Goal: Task Accomplishment & Management: Manage account settings

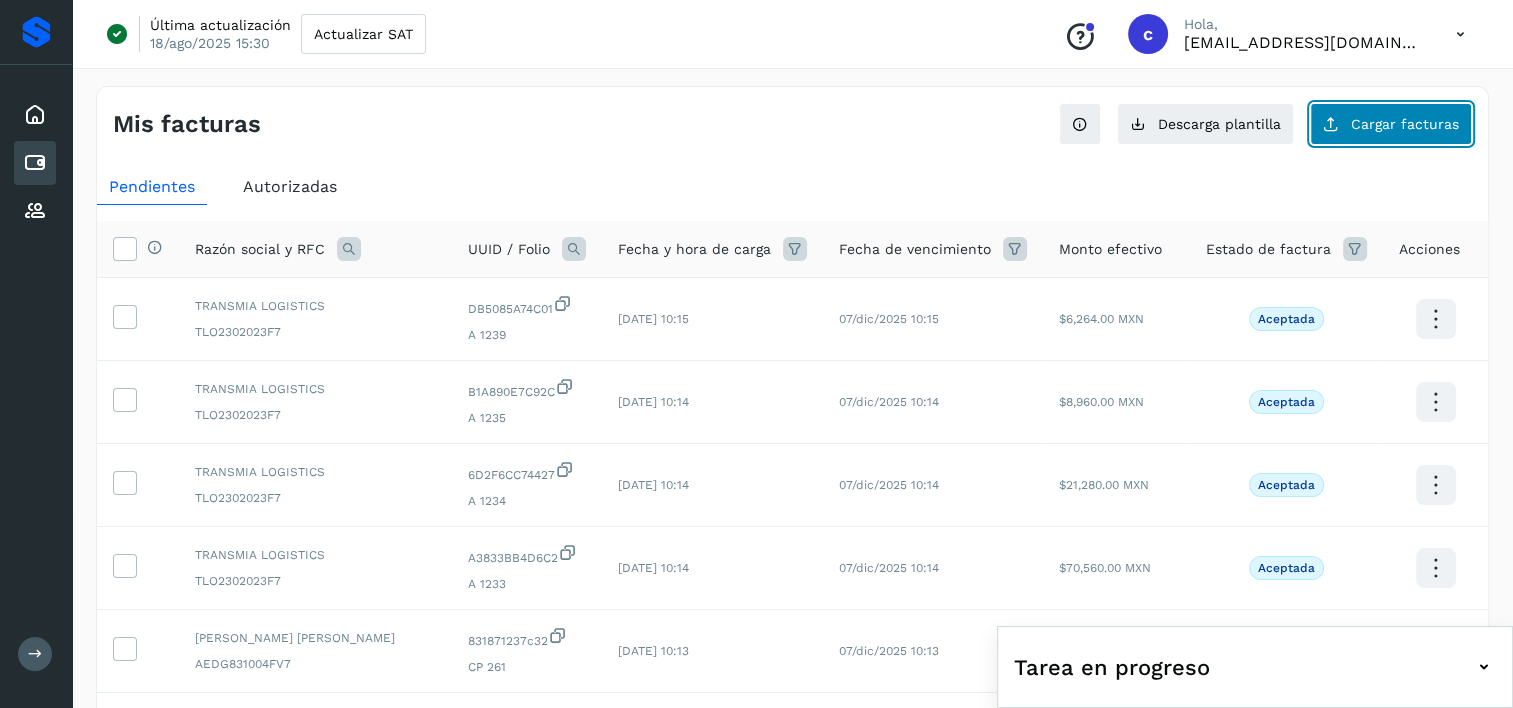
click at [1365, 132] on button "Cargar facturas" at bounding box center [1391, 124] width 162 height 42
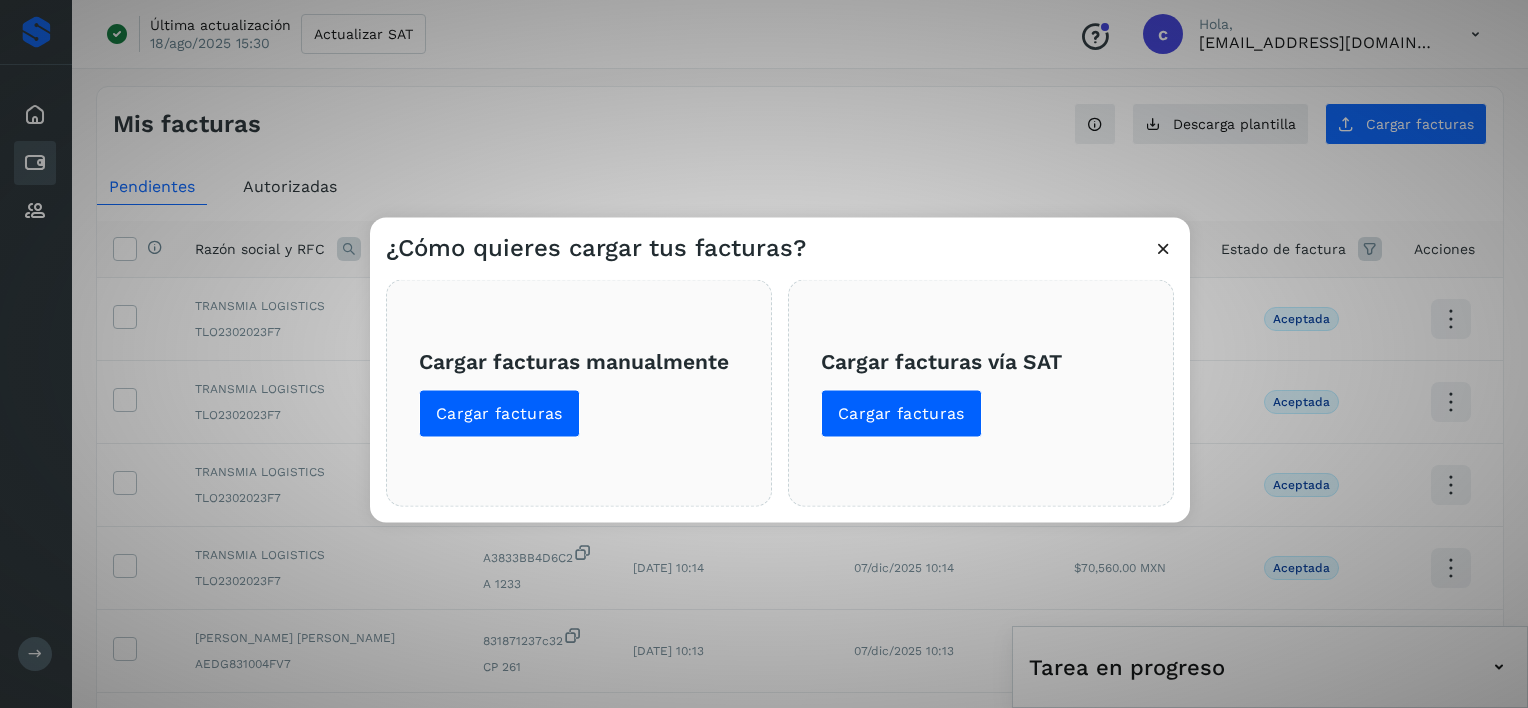
click at [1167, 264] on div "Cargar facturas manualmente Cargar facturas Cargar facturas vía SAT Cargar fact…" at bounding box center [780, 393] width 820 height 259
drag, startPoint x: 1165, startPoint y: 237, endPoint x: 1182, endPoint y: 226, distance: 20.2
click at [1165, 236] on div "¿Cómo quieres cargar tus facturas?" at bounding box center [780, 241] width 820 height 46
click at [1220, 131] on div "¿Cómo quieres cargar tus facturas? Cargar facturas manualmente Cargar facturas …" at bounding box center [764, 354] width 1528 height 708
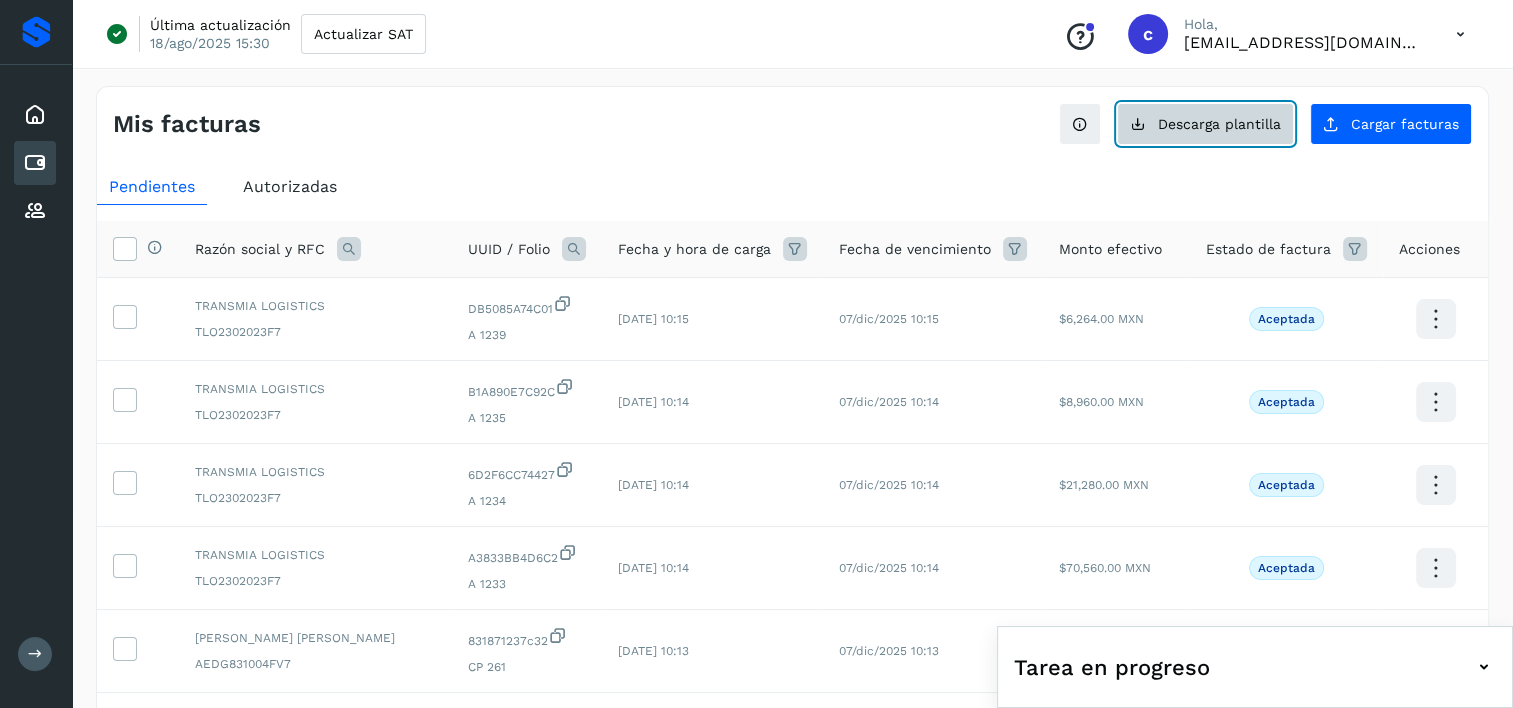
click at [1208, 104] on button "Descarga plantilla" at bounding box center [1205, 124] width 177 height 42
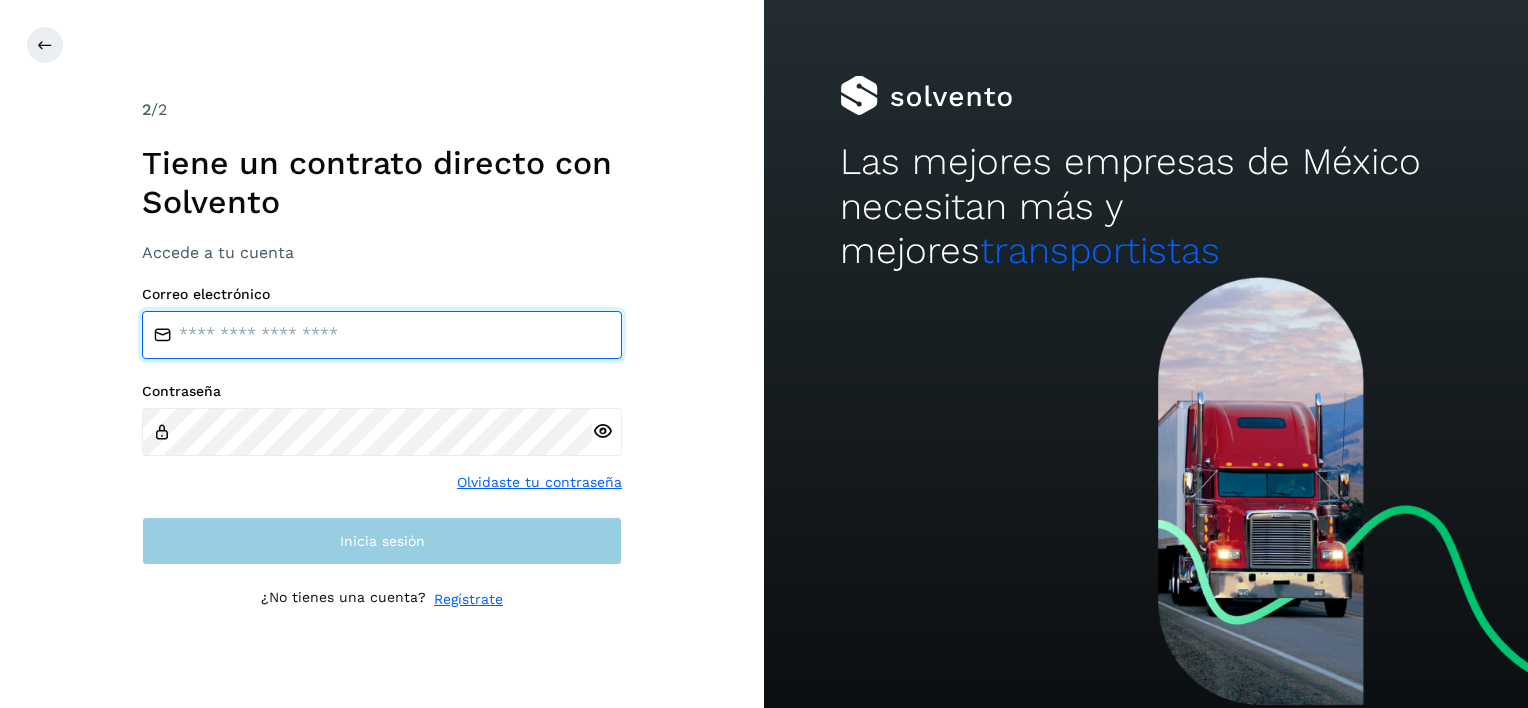
type input "**********"
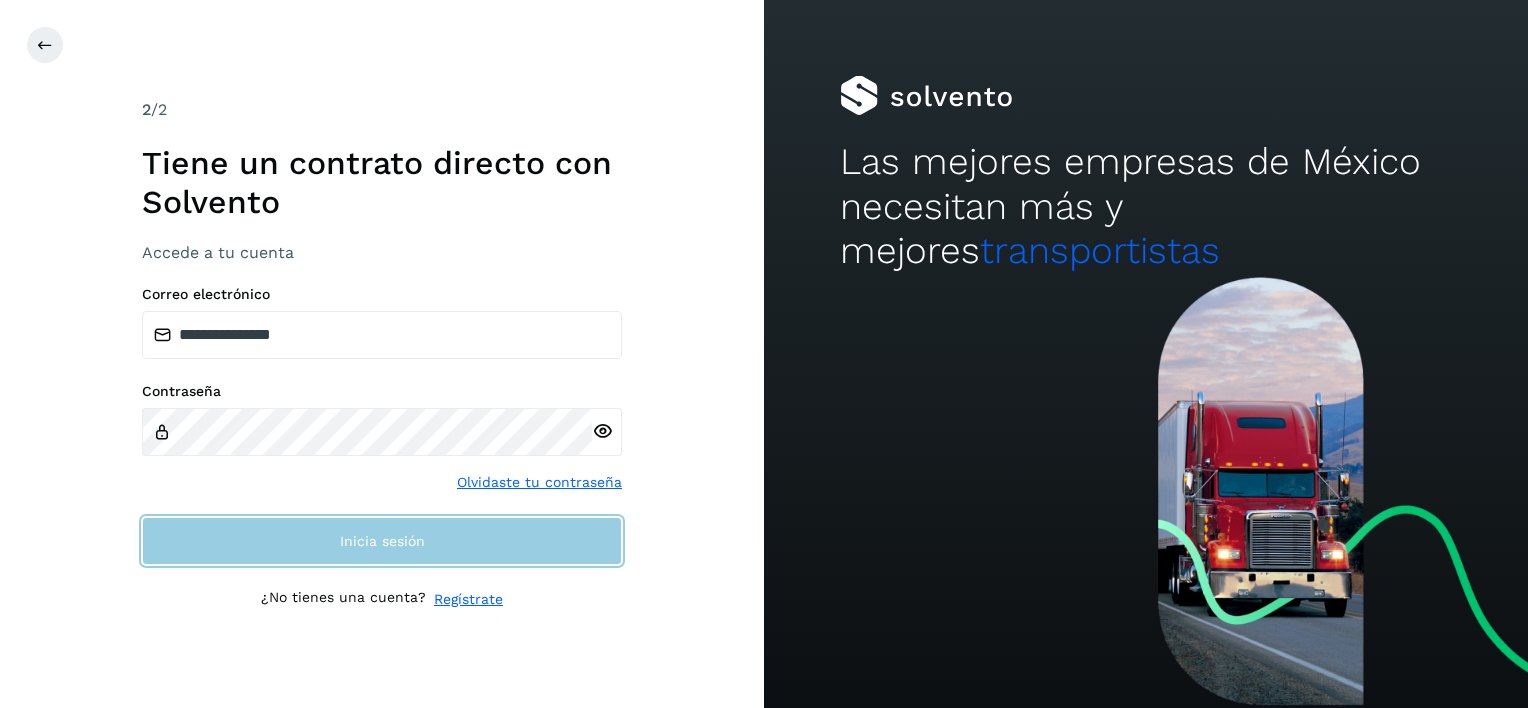
click at [412, 541] on span "Inicia sesión" at bounding box center [382, 541] width 85 height 14
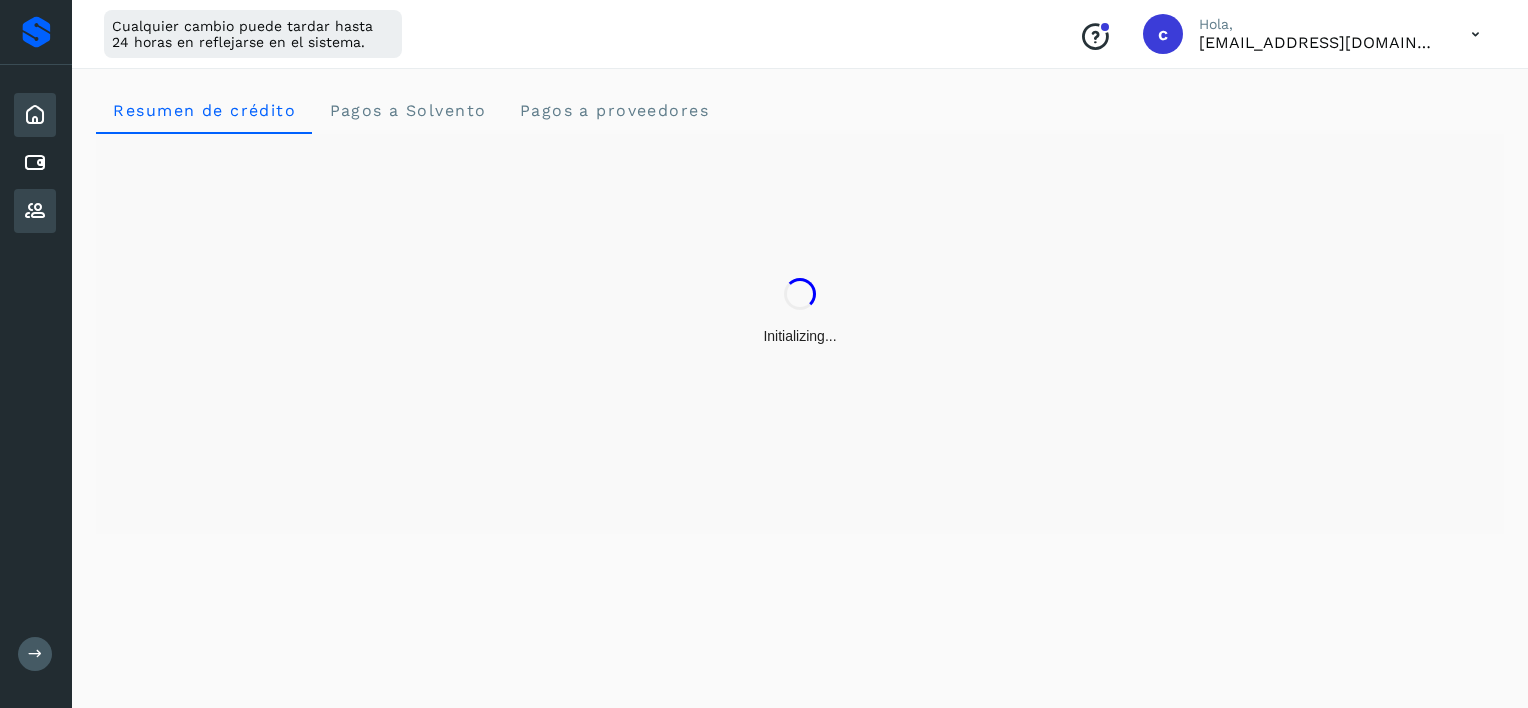
click at [42, 208] on icon at bounding box center [35, 211] width 24 height 24
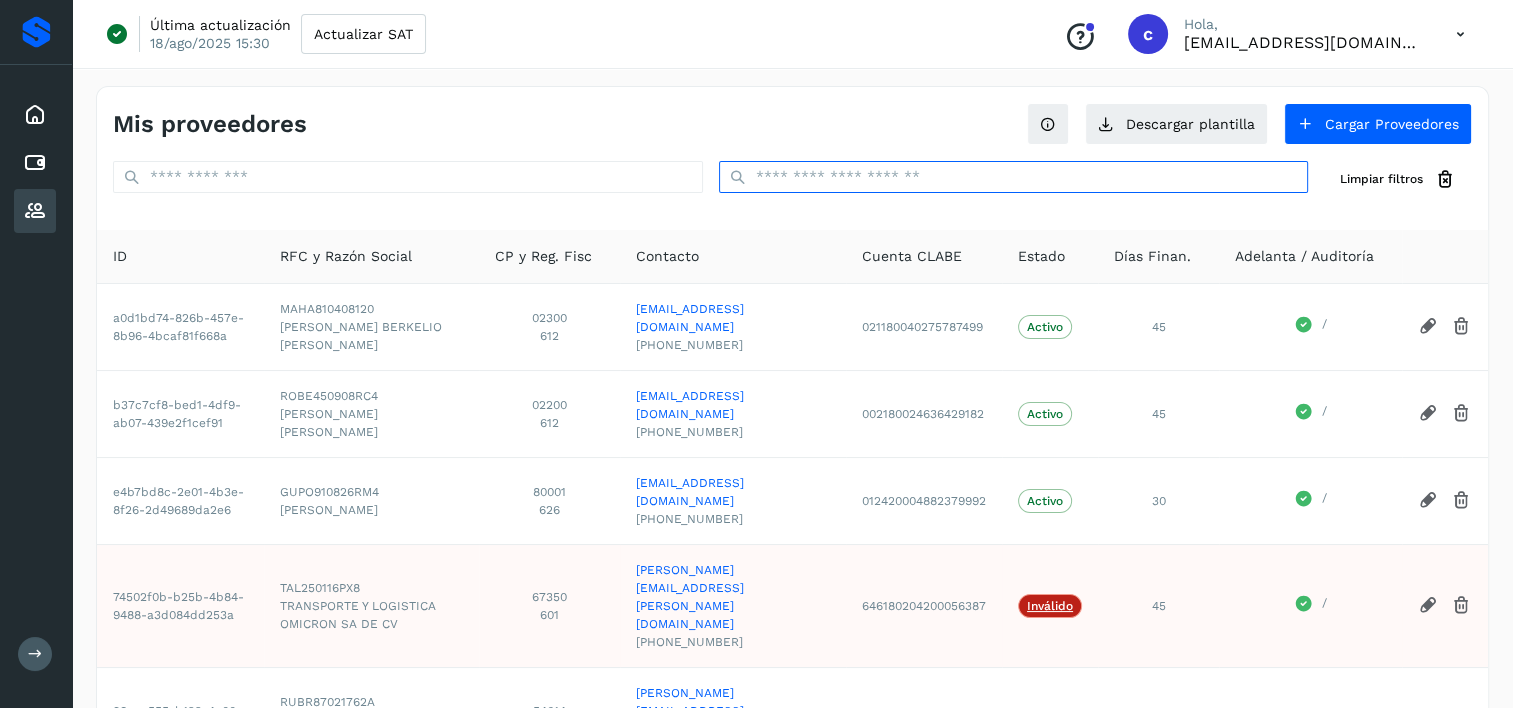
click at [1018, 179] on input "text" at bounding box center [1014, 177] width 590 height 32
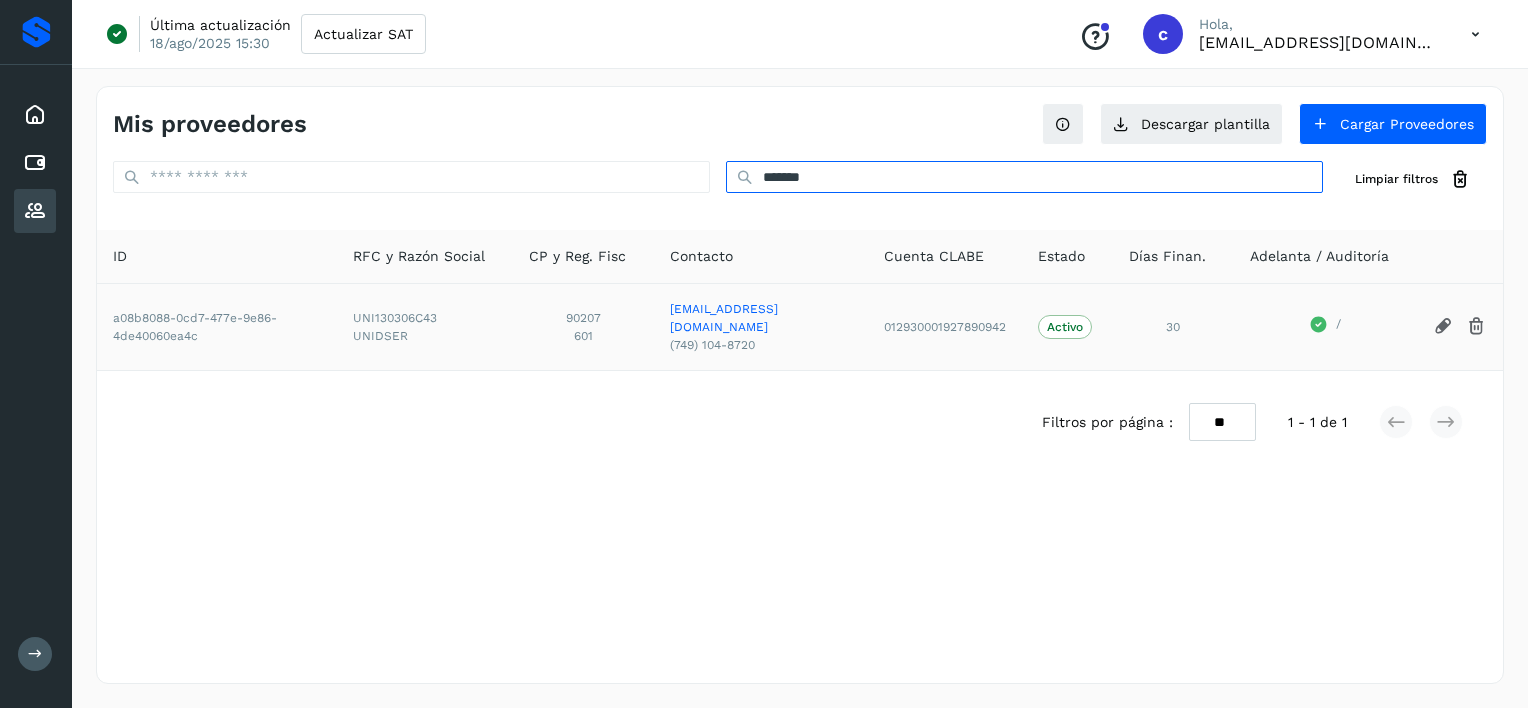
type input "*******"
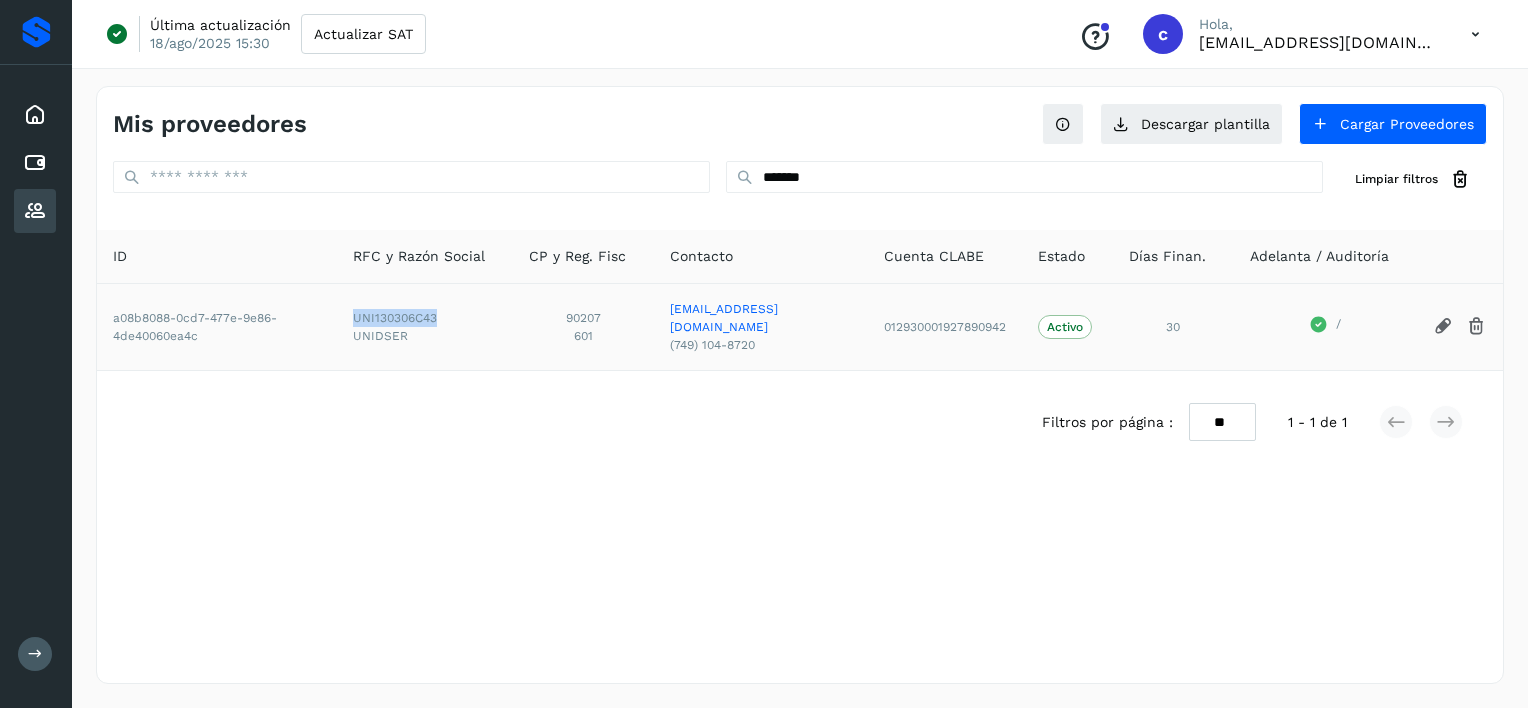
drag, startPoint x: 348, startPoint y: 312, endPoint x: 448, endPoint y: 312, distance: 100.0
click at [448, 312] on td "UNI130306C43 UNIDSER" at bounding box center [425, 326] width 176 height 87
copy span "UNI130306C43"
click at [20, 148] on div "Cuentas por pagar" at bounding box center [35, 163] width 42 height 44
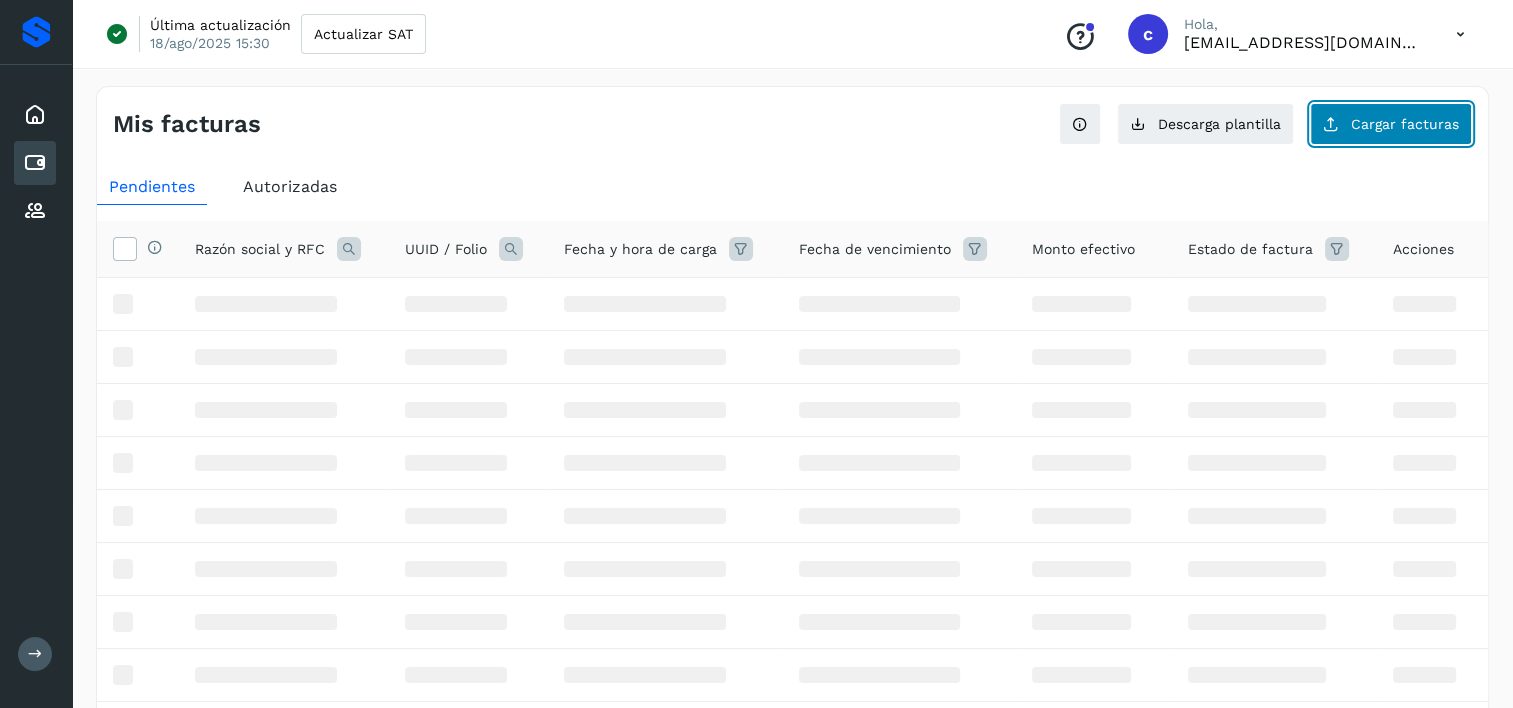
click at [1391, 138] on button "Cargar facturas" at bounding box center [1391, 124] width 162 height 42
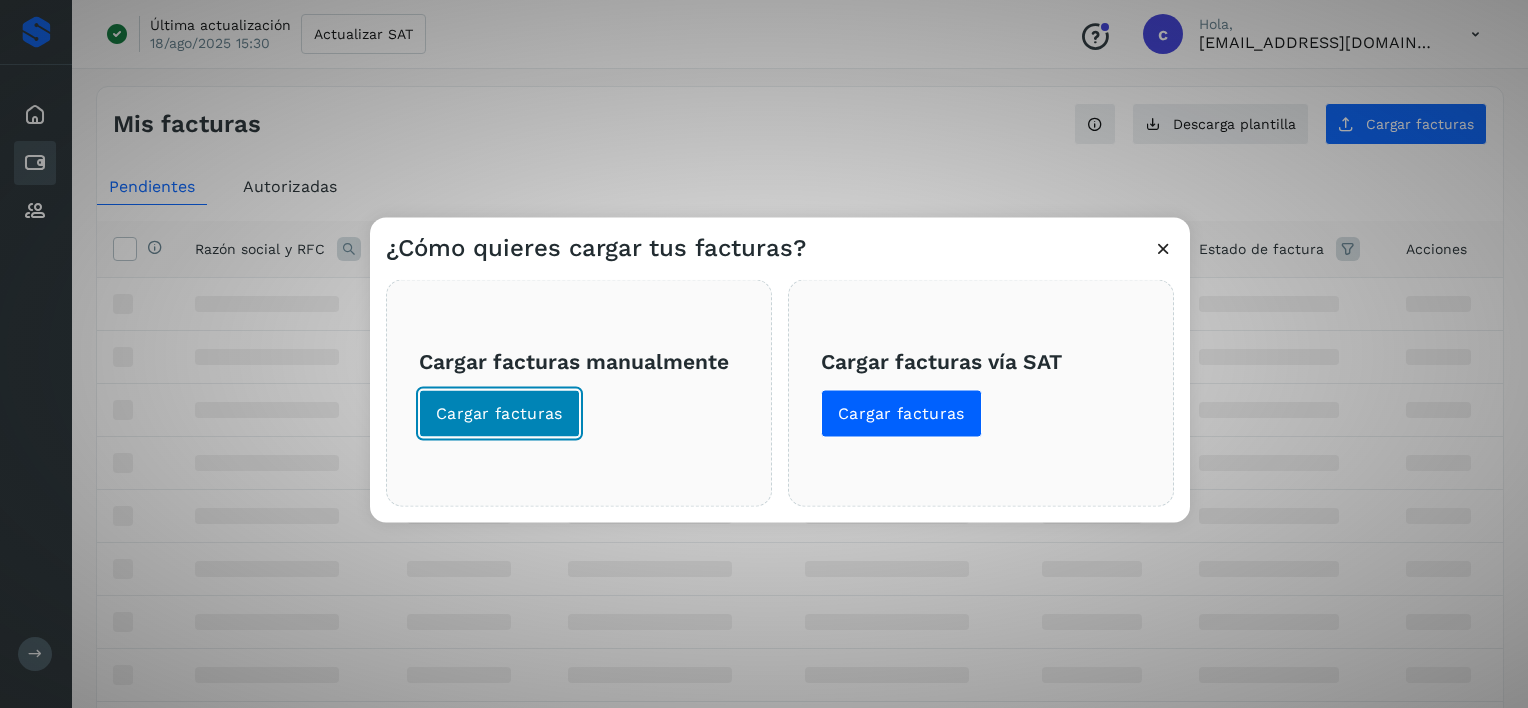
click at [514, 404] on span "Cargar facturas" at bounding box center [499, 414] width 127 height 22
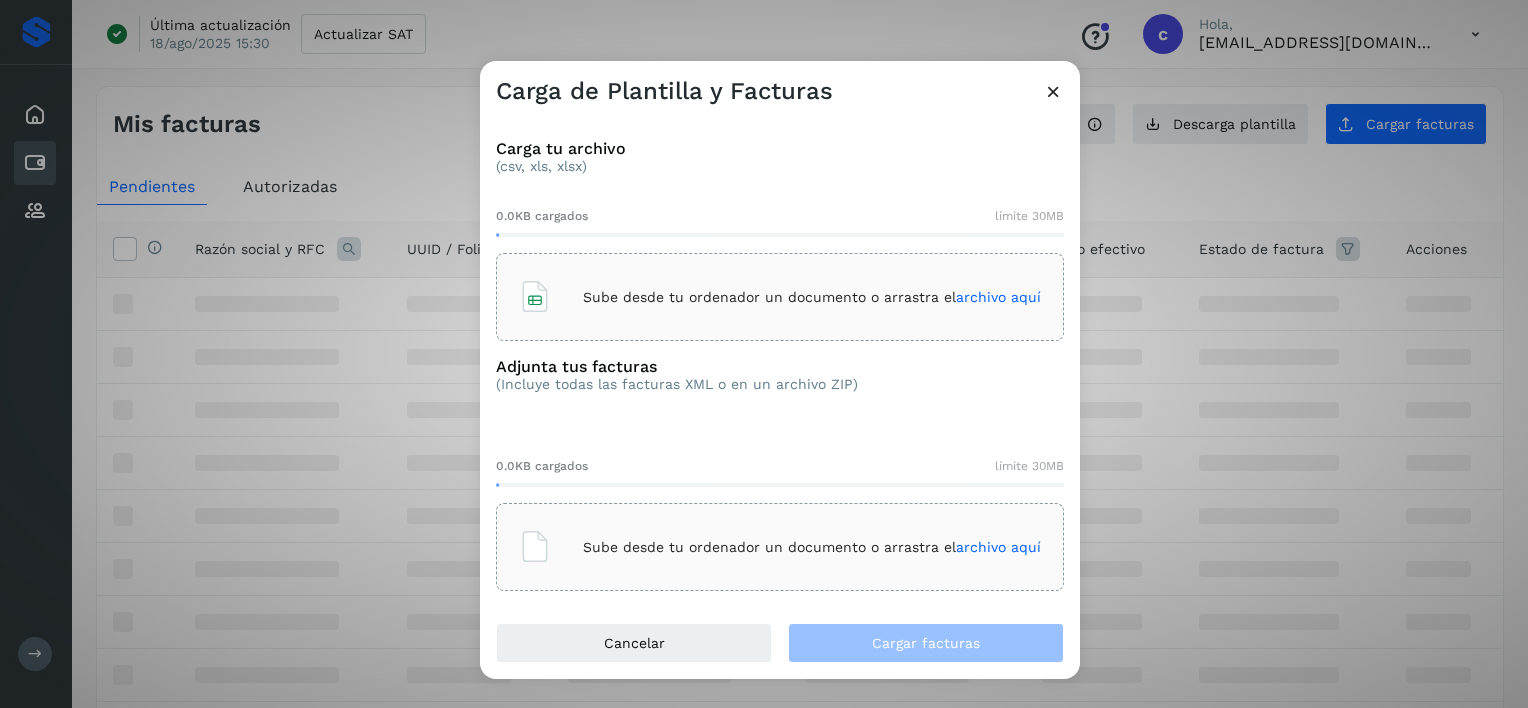
click at [780, 291] on p "Sube desde tu ordenador un documento o arrastra el archivo aquí" at bounding box center [812, 297] width 458 height 17
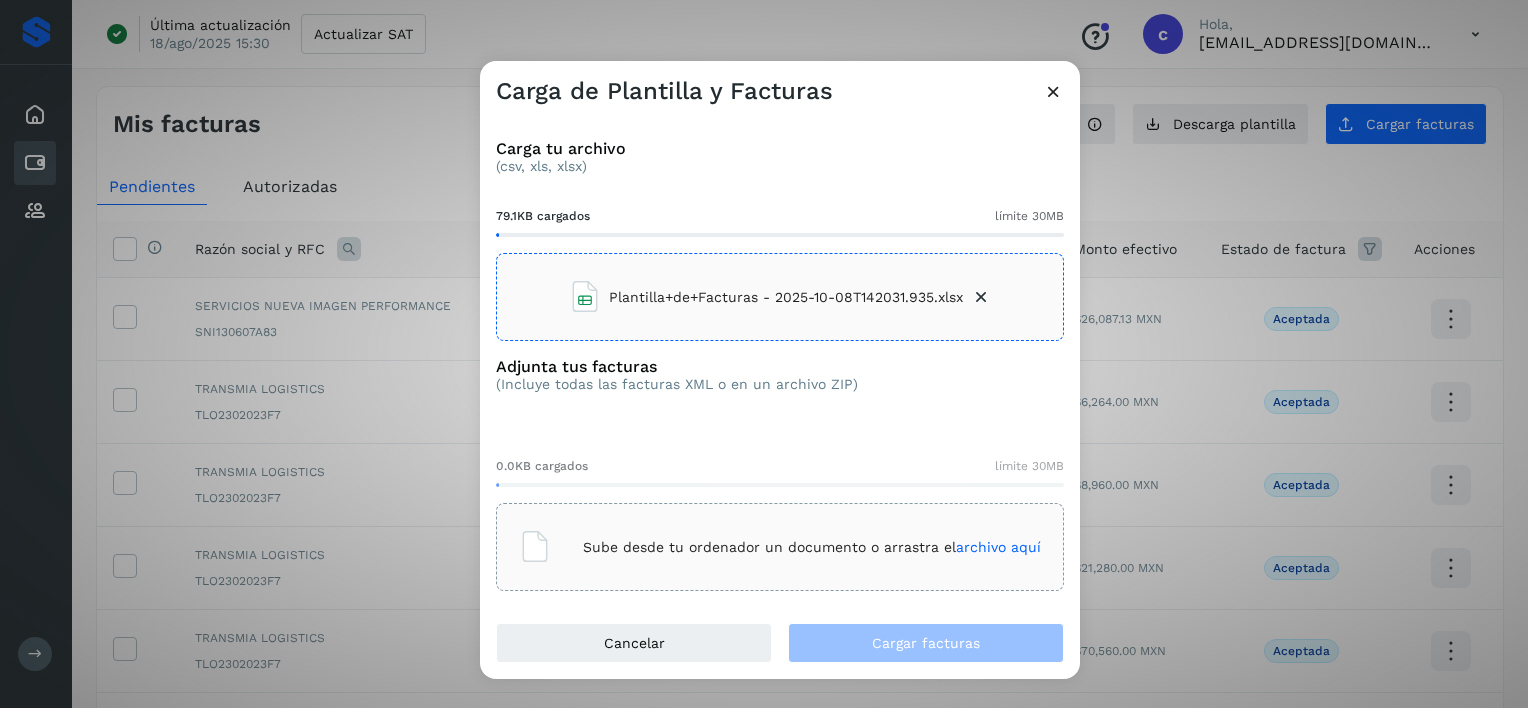
click at [817, 592] on div "Carga tu archivo (csv, xls, xlsx) 79.1KB cargados límite 30MB Plantilla+de+Fact…" at bounding box center [780, 365] width 600 height 516
click at [824, 566] on div "Sube desde tu ordenador un documento o arrastra el archivo aquí" at bounding box center [780, 547] width 522 height 54
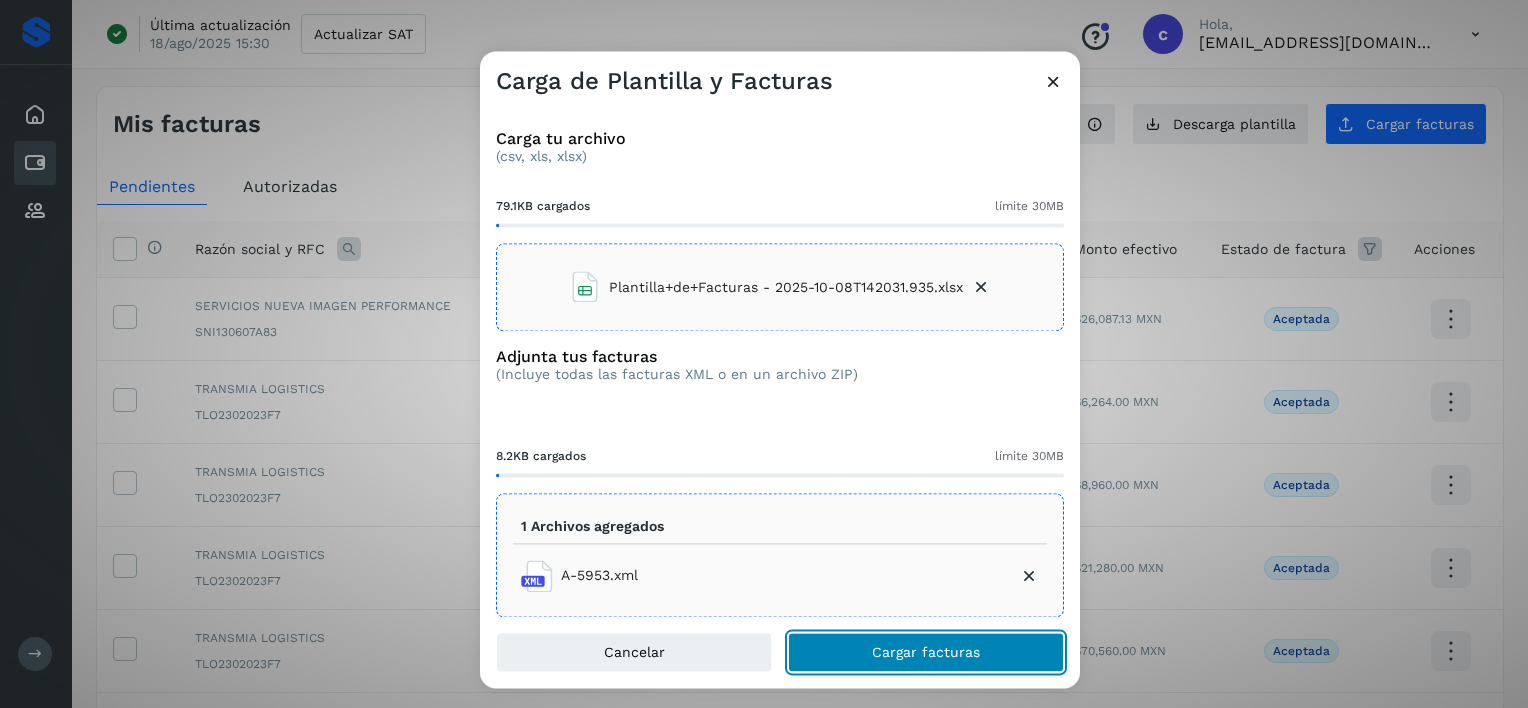
drag, startPoint x: 1017, startPoint y: 652, endPoint x: 860, endPoint y: 444, distance: 260.6
click at [1016, 651] on button "Cargar facturas" at bounding box center [926, 653] width 276 height 40
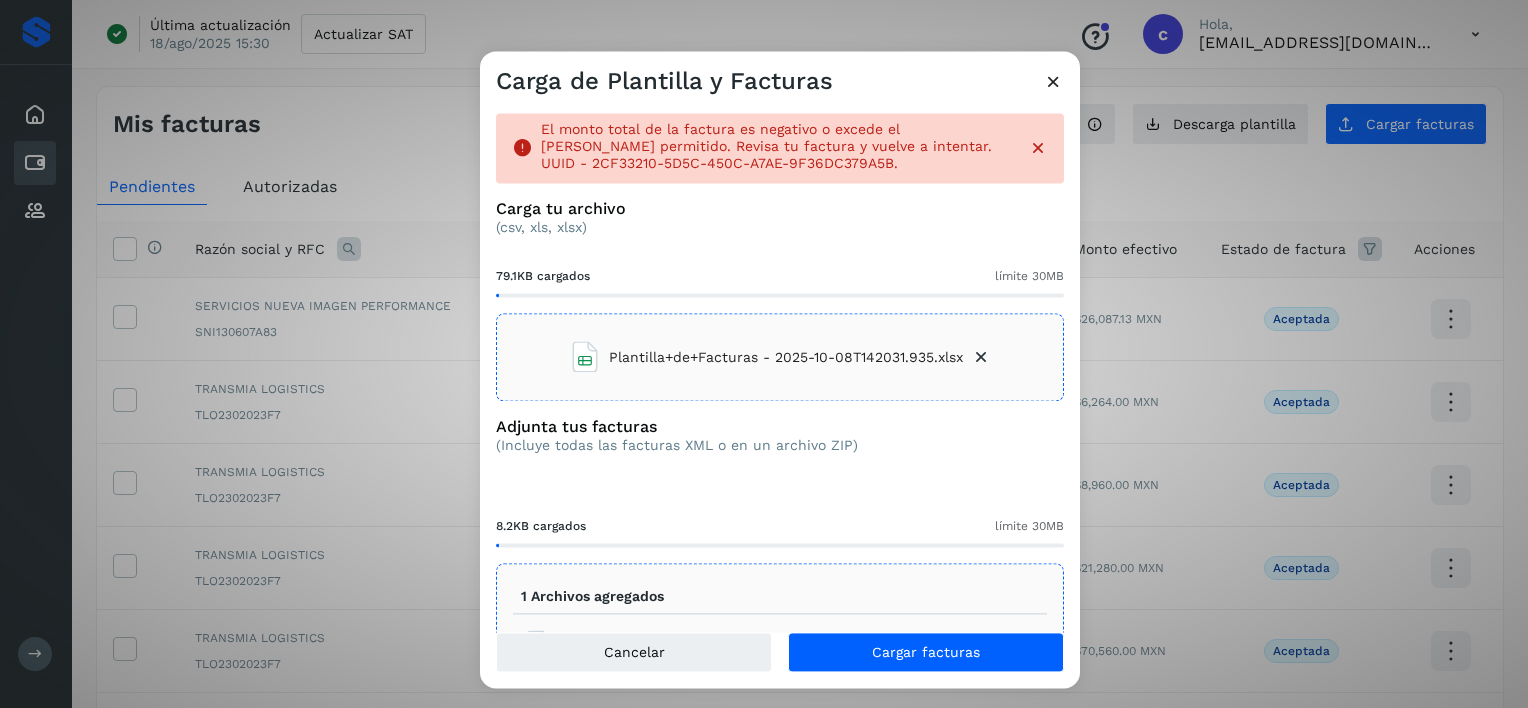
click at [977, 361] on icon at bounding box center [981, 358] width 20 height 20
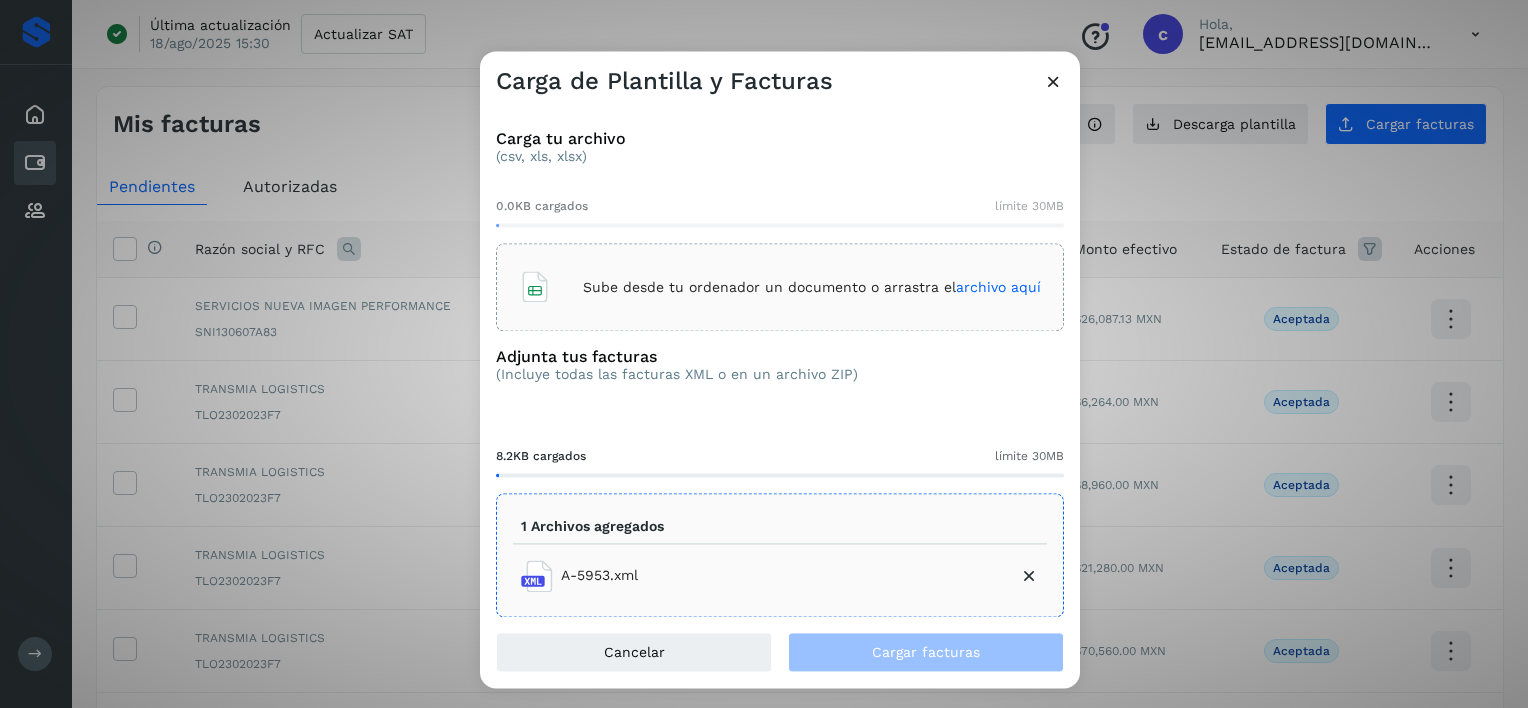
click at [806, 285] on p "Sube desde tu ordenador un documento o arrastra el archivo aquí" at bounding box center [812, 287] width 458 height 17
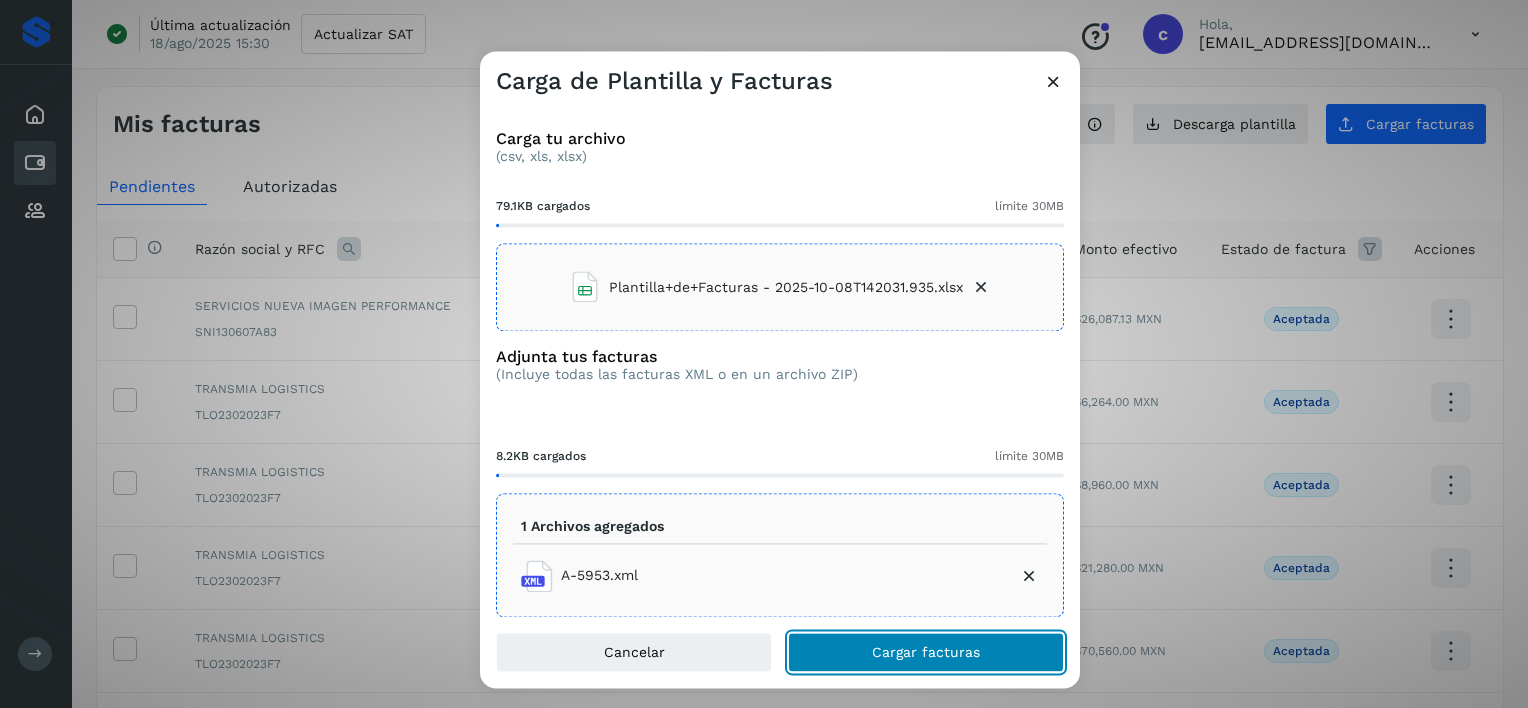
click at [983, 639] on button "Cargar facturas" at bounding box center [926, 653] width 276 height 40
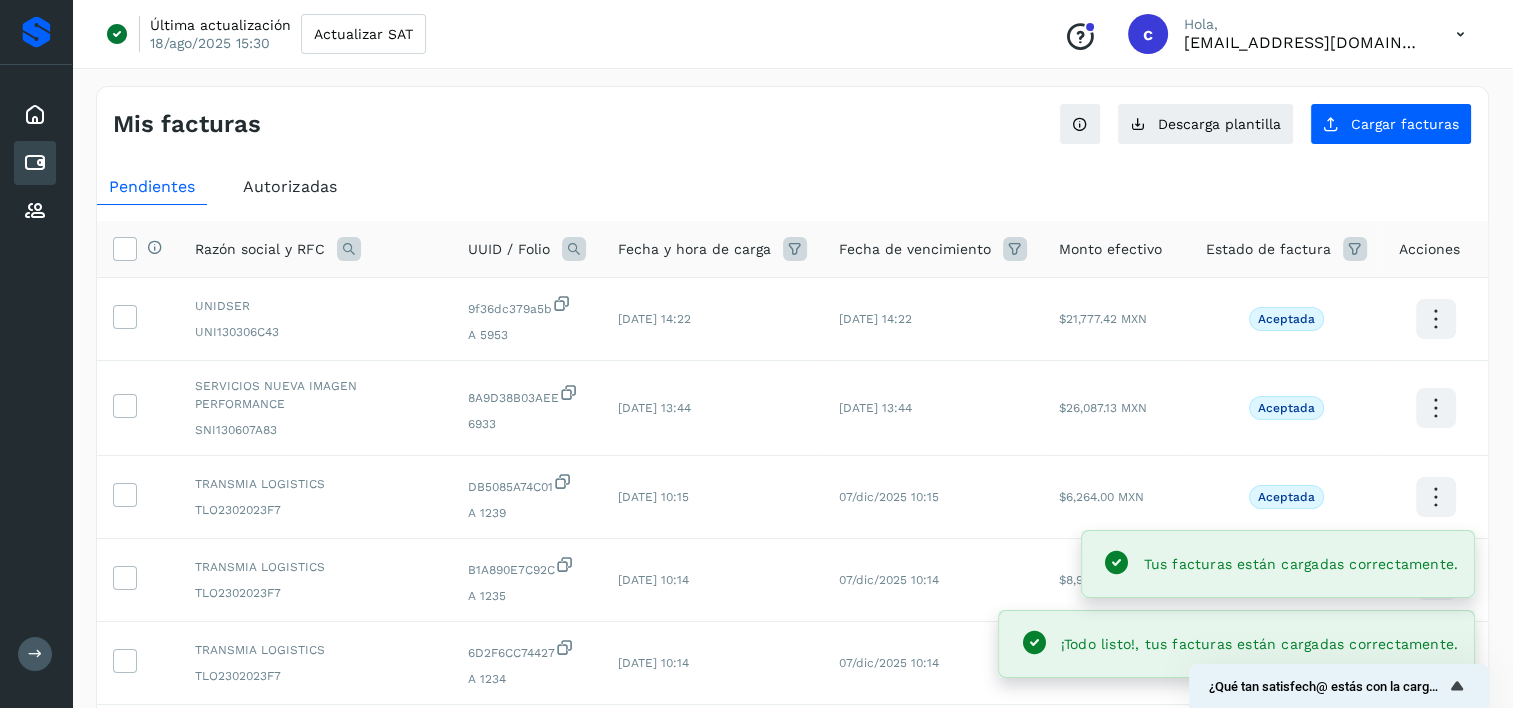
click at [579, 245] on icon at bounding box center [574, 249] width 24 height 24
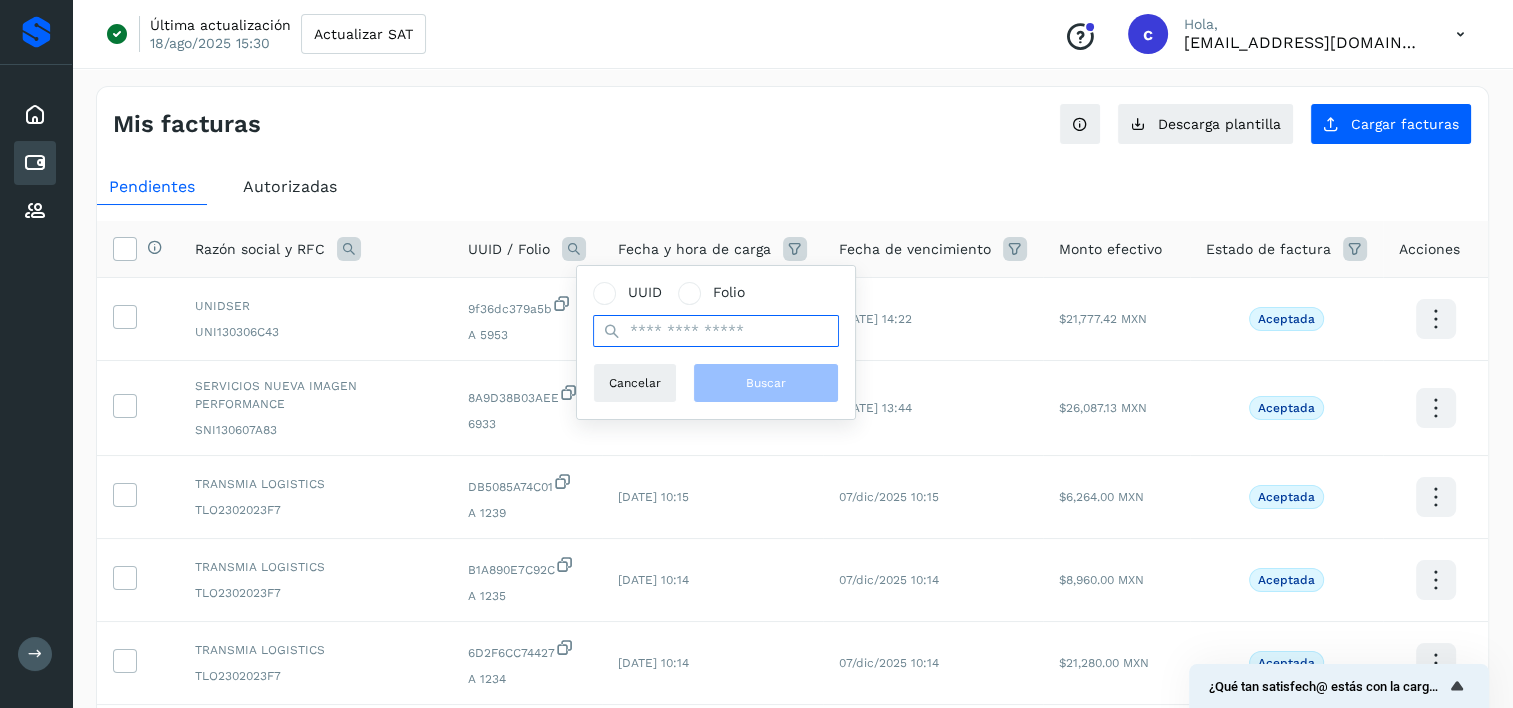
click at [649, 334] on input "text" at bounding box center [716, 331] width 246 height 32
paste input "**********"
type input "**********"
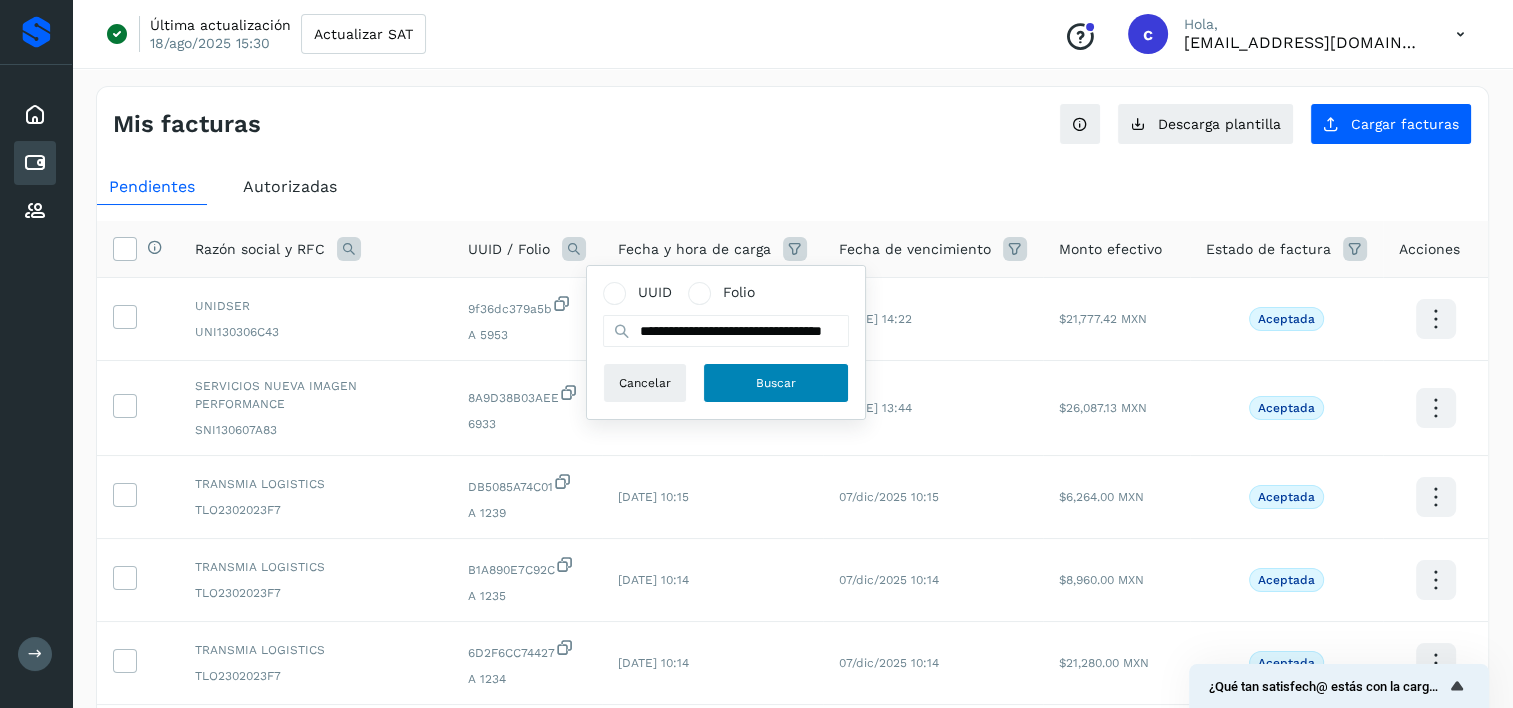
click at [776, 394] on button "Buscar" at bounding box center [776, 383] width 146 height 40
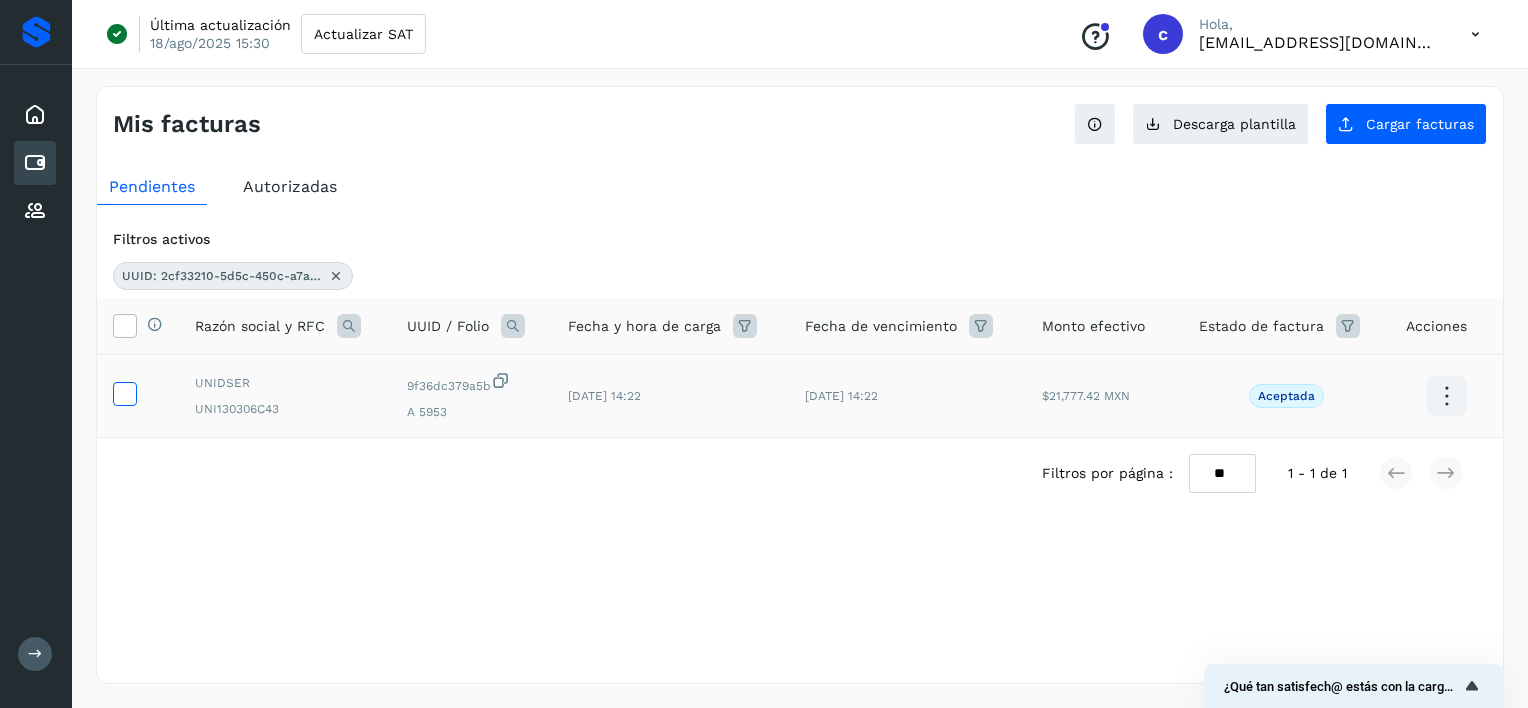
click at [129, 392] on icon at bounding box center [124, 392] width 21 height 21
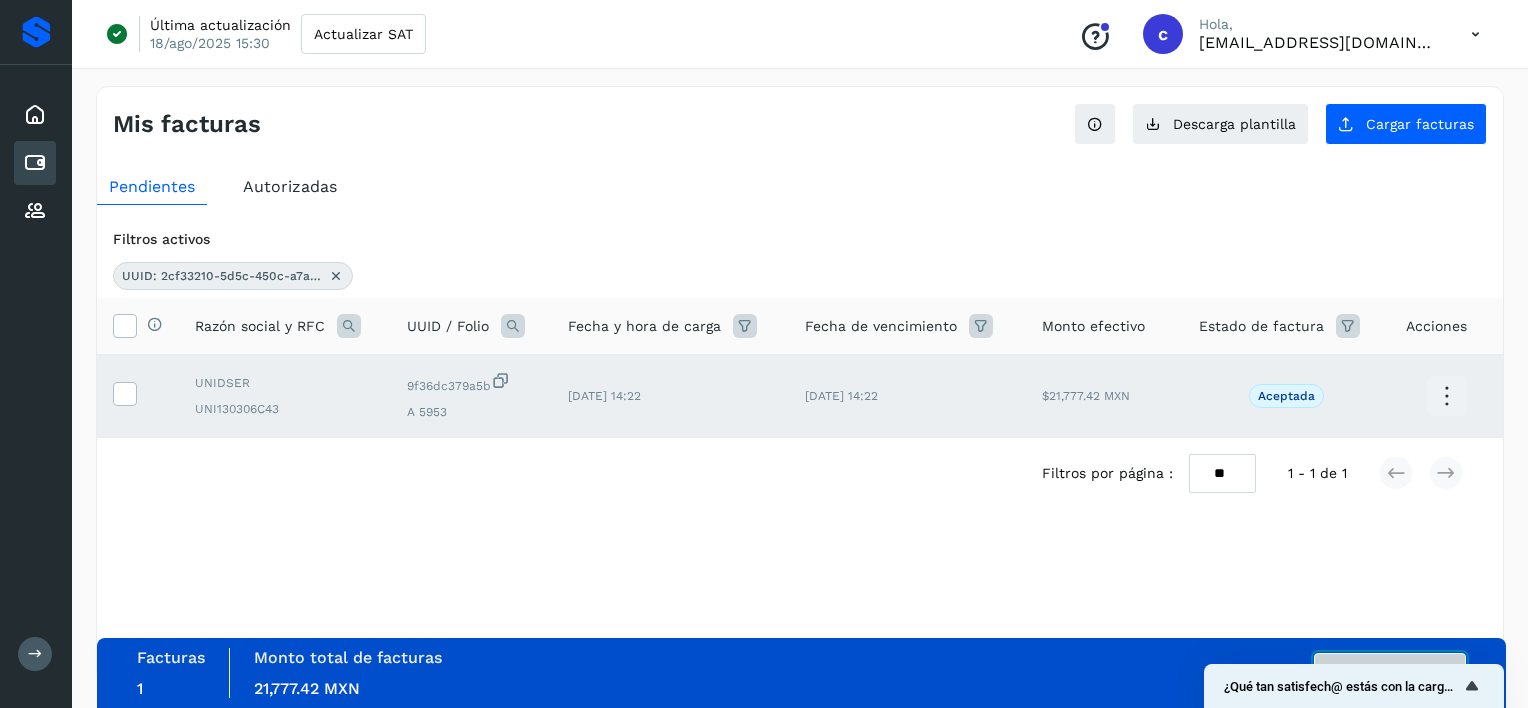
click at [1388, 656] on button "Autorizar facturas" at bounding box center [1390, 673] width 152 height 40
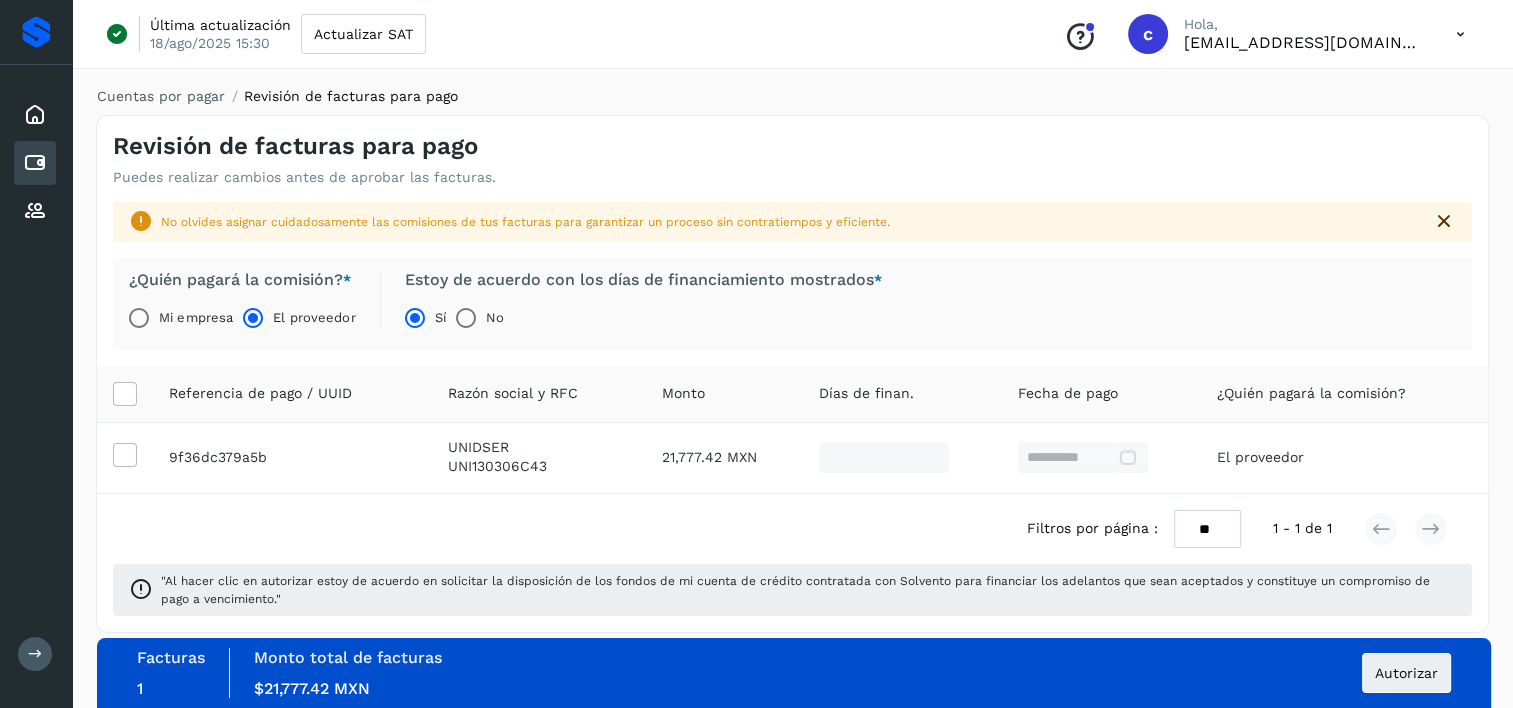
click at [1426, 696] on div "Facturas 1 Monto total de facturas Monto $21,777.42 MXN Autorizar" at bounding box center [794, 673] width 1314 height 50
click at [1417, 684] on button "Autorizar" at bounding box center [1406, 673] width 89 height 40
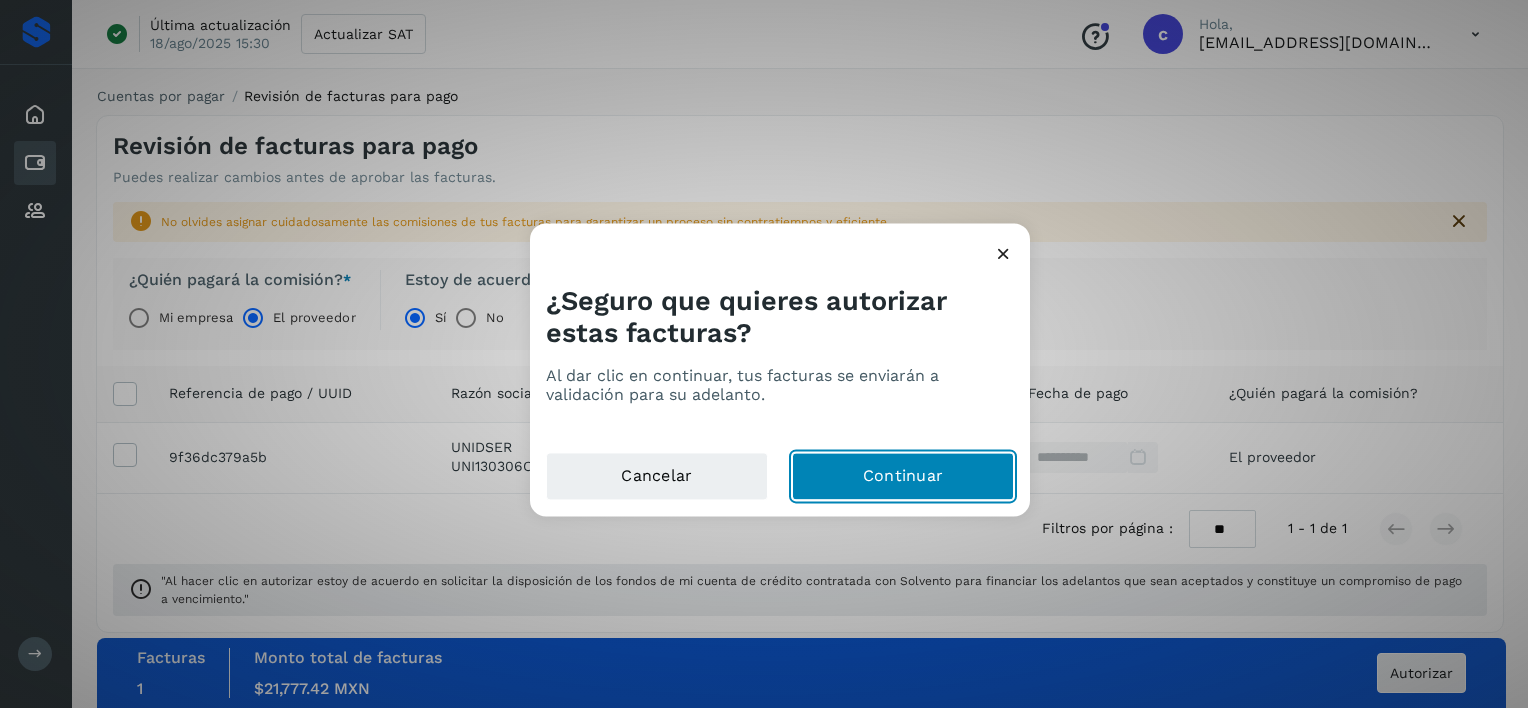
click at [920, 468] on button "Continuar" at bounding box center [903, 477] width 222 height 48
